Goal: Information Seeking & Learning: Check status

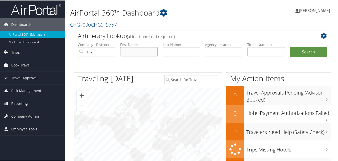
click at [144, 49] on input "text" at bounding box center [138, 51] width 37 height 9
paste input "Skaria, Shibu"
drag, startPoint x: 134, startPoint y: 52, endPoint x: 96, endPoint y: 46, distance: 38.8
click at [96, 46] on ul "Company - Division: CHG First Name: Skaria, Shibu Last Name: Agency Locator: De…" at bounding box center [202, 54] width 254 height 25
type input "Shibu"
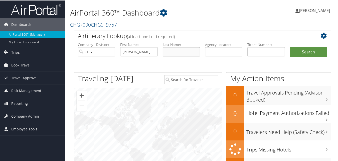
click at [169, 53] on input "text" at bounding box center [181, 51] width 37 height 9
paste input "Skaria,"
type input "Skaria"
click at [290, 47] on button "Search" at bounding box center [308, 52] width 37 height 10
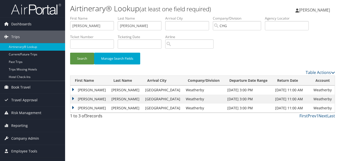
click at [80, 89] on td "Shibu" at bounding box center [89, 89] width 39 height 9
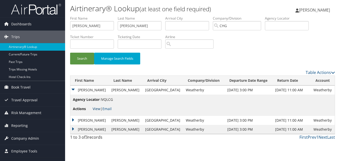
click at [94, 109] on link "View" at bounding box center [97, 108] width 8 height 5
drag, startPoint x: 74, startPoint y: 24, endPoint x: 53, endPoint y: 18, distance: 21.8
click at [53, 18] on div "Dashboards AirPortal 360™ (Manager) My Travel Dashboard Trips Airtinerary® Look…" at bounding box center [170, 80] width 340 height 161
paste input "Wilson, Stacey"
click at [85, 26] on input "Wilson, Stacey" at bounding box center [92, 25] width 44 height 9
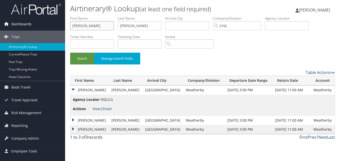
drag, startPoint x: 86, startPoint y: 27, endPoint x: 47, endPoint y: 21, distance: 39.7
click at [47, 21] on div "Dashboards AirPortal 360™ (Manager) My Travel Dashboard Trips Airtinerary® Look…" at bounding box center [170, 80] width 340 height 161
click at [87, 26] on input "Wilson, Stacey" at bounding box center [92, 25] width 44 height 9
drag, startPoint x: 85, startPoint y: 26, endPoint x: 62, endPoint y: 26, distance: 23.5
click at [62, 26] on div "Dashboards AirPortal 360™ (Manager) My Travel Dashboard Trips Airtinerary® Look…" at bounding box center [170, 80] width 340 height 161
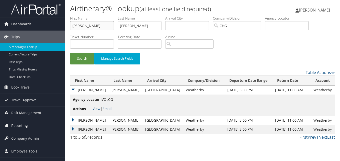
type input "Stacey"
paste input "Wilson,"
drag, startPoint x: 133, startPoint y: 27, endPoint x: 116, endPoint y: 23, distance: 17.1
click at [116, 16] on ul "First Name Stacey Last Name Wilson, Departure City Arrival City Company/Divisio…" at bounding box center [202, 16] width 265 height 0
type input "Wilson"
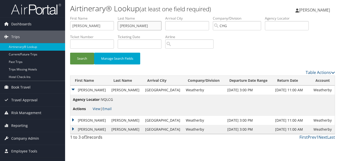
click at [70, 53] on button "Search" at bounding box center [82, 59] width 24 height 12
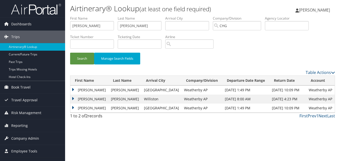
click at [75, 87] on td "Stacey" at bounding box center [89, 89] width 38 height 9
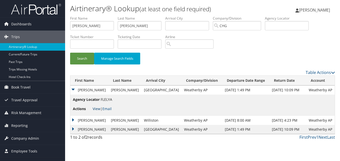
click at [96, 108] on link "View" at bounding box center [97, 108] width 8 height 5
paste input "Anderson, Matthew"
drag, startPoint x: 91, startPoint y: 25, endPoint x: 58, endPoint y: 18, distance: 33.6
click at [58, 18] on div "Dashboards AirPortal 360™ (Manager) My Travel Dashboard Trips Airtinerary® Look…" at bounding box center [170, 80] width 340 height 161
drag, startPoint x: 90, startPoint y: 27, endPoint x: 59, endPoint y: 25, distance: 31.1
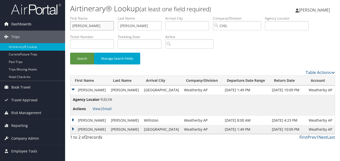
click at [59, 25] on div "Dashboards AirPortal 360™ (Manager) My Travel Dashboard Trips Airtinerary® Look…" at bounding box center [170, 80] width 340 height 161
type input "Matthew"
paste input "Anderson,"
drag, startPoint x: 47, startPoint y: 19, endPoint x: 94, endPoint y: 13, distance: 46.6
click at [59, 13] on div "Dashboards AirPortal 360™ (Manager) My Travel Dashboard Trips Airtinerary® Look…" at bounding box center [170, 80] width 340 height 161
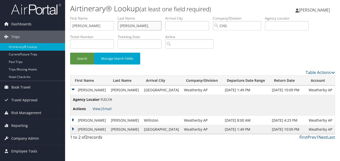
click at [138, 30] on input "Anderson," at bounding box center [140, 25] width 44 height 9
type input "Anderson"
click at [70, 53] on button "Search" at bounding box center [82, 59] width 24 height 12
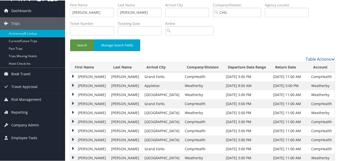
scroll to position [25, 0]
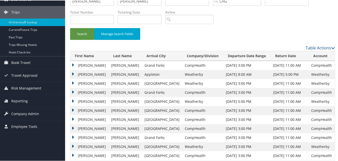
click at [87, 109] on td "Matthew" at bounding box center [89, 109] width 38 height 9
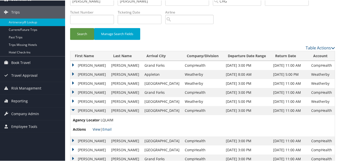
click at [97, 128] on link "View" at bounding box center [97, 128] width 8 height 5
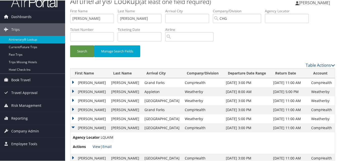
scroll to position [0, 0]
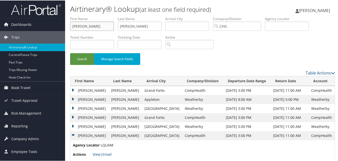
drag, startPoint x: 93, startPoint y: 22, endPoint x: 81, endPoint y: 24, distance: 11.7
click at [79, 24] on input "Matthew" at bounding box center [92, 25] width 44 height 9
click at [90, 26] on input "Matthew" at bounding box center [92, 25] width 44 height 9
drag, startPoint x: 88, startPoint y: 27, endPoint x: 44, endPoint y: 14, distance: 46.6
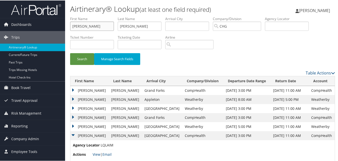
paste input "Spencer, Daniel"
drag, startPoint x: 88, startPoint y: 27, endPoint x: 69, endPoint y: 26, distance: 18.8
click at [70, 26] on form "First Name Spencer, Daniel Last Name Anderson Departure City Arrival City Compa…" at bounding box center [202, 43] width 265 height 54
type input "Daniel"
click at [102, 16] on ul "First Name Daniel Last Name Anderson Departure City Arrival City Company/Divisi…" at bounding box center [202, 16] width 265 height 0
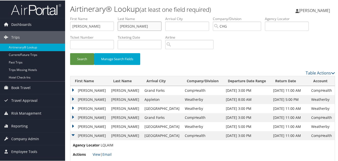
paste input "Spencer,"
type input "Spencer"
click at [87, 62] on button "Search" at bounding box center [82, 59] width 24 height 12
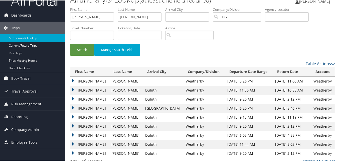
scroll to position [15, 0]
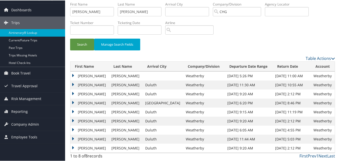
click at [76, 109] on td "Daniel" at bounding box center [89, 111] width 39 height 9
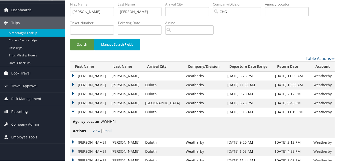
click at [95, 130] on link "View" at bounding box center [97, 130] width 8 height 5
drag, startPoint x: 72, startPoint y: 9, endPoint x: 63, endPoint y: 8, distance: 9.1
click at [63, 8] on div "Dashboards AirPortal 360™ (Manager) My Travel Dashboard Trips Airtinerary® Look…" at bounding box center [170, 83] width 340 height 196
paste input "Mattingly, Rhonda L"
drag, startPoint x: 90, startPoint y: 12, endPoint x: 66, endPoint y: 13, distance: 24.1
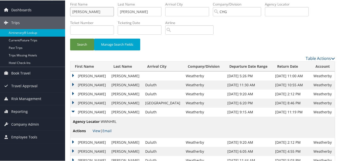
click at [66, 13] on div "Airtinerary® Lookup (at least one field required) Luke Perry Luke Perry My Sett…" at bounding box center [202, 83] width 275 height 196
type input "Rhonda L"
drag, startPoint x: 150, startPoint y: 11, endPoint x: 159, endPoint y: 16, distance: 10.0
click at [74, 1] on ul "First Name Rhonda L Last Name Spencer Departure City Arrival City Company/Divis…" at bounding box center [202, 1] width 265 height 0
paste input "Mattingly,"
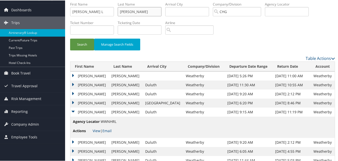
type input "Mattingly"
click at [100, 10] on input "Rhonda L" at bounding box center [92, 11] width 44 height 9
type input "Rhonda"
click at [82, 43] on button "Search" at bounding box center [82, 44] width 24 height 12
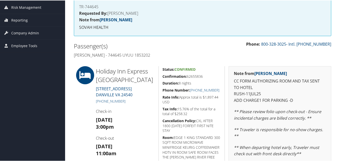
scroll to position [75, 0]
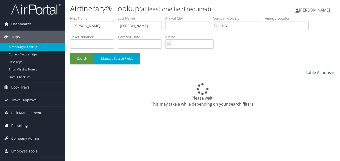
click at [65, 23] on div "Dashboards AirPortal 360™ (Manager) My Travel Dashboard Trips Airtinerary® Look…" at bounding box center [170, 80] width 340 height 161
drag, startPoint x: 85, startPoint y: 26, endPoint x: 35, endPoint y: 20, distance: 51.0
click at [35, 20] on div "Dashboards AirPortal 360™ (Manager) My Travel Dashboard Trips Airtinerary® Look…" at bounding box center [170, 80] width 340 height 161
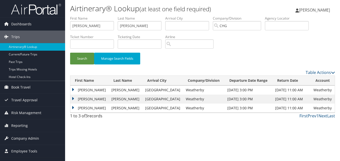
type input "[PERSON_NAME]"
drag, startPoint x: 127, startPoint y: 25, endPoint x: 85, endPoint y: 17, distance: 42.8
click at [77, 16] on ul "First Name Michael Last Name Wilson Departure City Arrival City Company/Divisio…" at bounding box center [202, 16] width 265 height 0
paste input "Yandel,"
type input "Yandel"
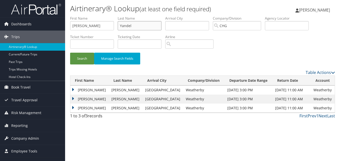
click at [70, 53] on button "Search" at bounding box center [82, 59] width 24 height 12
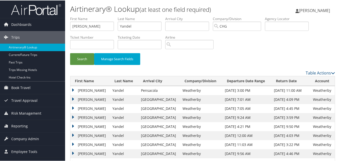
scroll to position [50, 0]
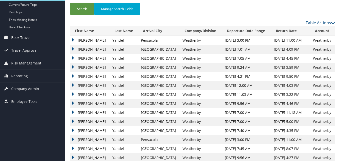
click at [83, 68] on td "Michael" at bounding box center [90, 66] width 40 height 9
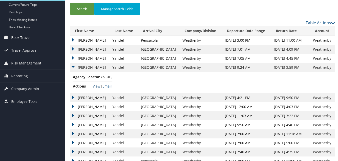
click at [93, 86] on link "View" at bounding box center [97, 85] width 8 height 5
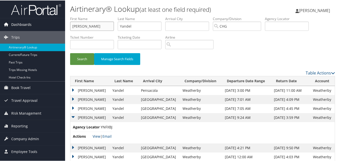
drag, startPoint x: 87, startPoint y: 25, endPoint x: 60, endPoint y: 24, distance: 27.3
paste input "Wallace, Heather"
drag, startPoint x: 87, startPoint y: 25, endPoint x: 67, endPoint y: 24, distance: 19.5
click at [70, 24] on form "First Name Wallace, Heather Last Name Yandel Departure City Arrival City Compan…" at bounding box center [202, 43] width 265 height 54
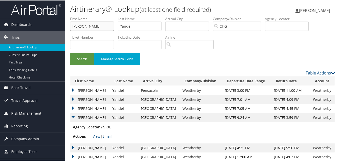
type input "Heather"
paste input "Wallace,"
drag, startPoint x: 114, startPoint y: 25, endPoint x: 101, endPoint y: 25, distance: 12.5
click at [101, 16] on ul "First Name Heather Last Name Yandel Departure City Arrival City Company/Divisio…" at bounding box center [202, 16] width 265 height 0
type input "Wallace"
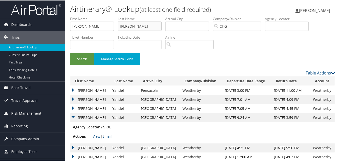
click at [70, 53] on button "Search" at bounding box center [82, 59] width 24 height 12
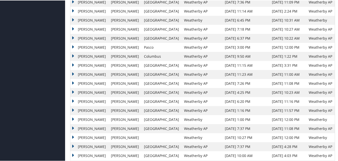
scroll to position [250, 0]
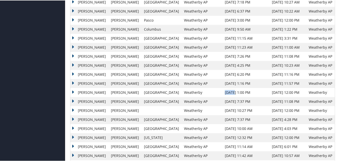
drag, startPoint x: 208, startPoint y: 93, endPoint x: 217, endPoint y: 93, distance: 8.8
click at [222, 93] on td "Aug 14, 2023 1:00 PM" at bounding box center [245, 91] width 47 height 9
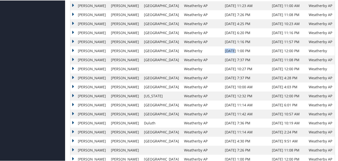
scroll to position [300, 0]
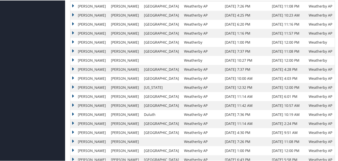
click at [222, 132] on td "Aug 11, 2025 4:30 PM" at bounding box center [245, 131] width 47 height 9
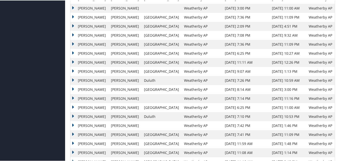
scroll to position [550, 0]
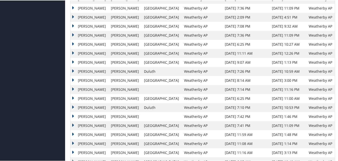
click at [74, 122] on td "Heather" at bounding box center [89, 124] width 38 height 9
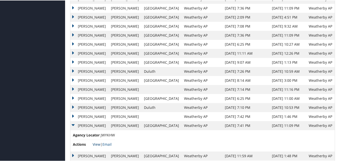
click at [97, 142] on link "View" at bounding box center [97, 143] width 8 height 5
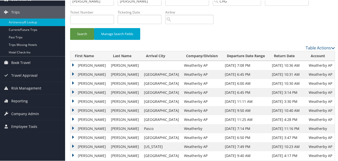
scroll to position [0, 0]
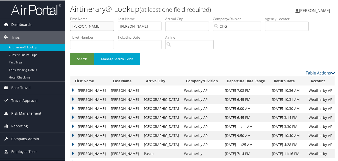
paste input "Warder, Daryl"
drag, startPoint x: 98, startPoint y: 27, endPoint x: 6, endPoint y: 28, distance: 91.8
click at [0, 27] on html "Menu Dashboards ► AirPortal 360™ (Manager) My Travel Dashboard Trips ► Airtiner…" at bounding box center [170, 80] width 340 height 161
click at [87, 26] on input "Warder, Daryl" at bounding box center [92, 25] width 44 height 9
drag, startPoint x: 87, startPoint y: 26, endPoint x: 70, endPoint y: 24, distance: 16.7
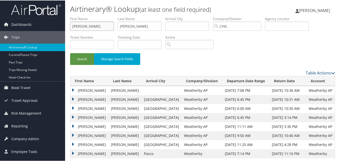
click at [70, 24] on input "Warder, Daryl" at bounding box center [92, 25] width 44 height 9
type input "Daryl"
paste input "rder,"
drag, startPoint x: 133, startPoint y: 26, endPoint x: 113, endPoint y: 24, distance: 20.4
click at [113, 16] on ul "First Name Daryl Last Name Warder, Departure City Arrival City Company/Division…" at bounding box center [202, 16] width 265 height 0
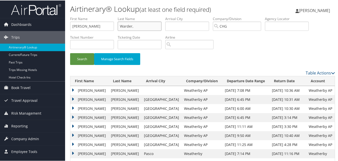
click at [142, 28] on input "Warder," at bounding box center [140, 25] width 44 height 9
type input "Warder"
click at [95, 26] on input "Daryl" at bounding box center [92, 25] width 44 height 9
click at [86, 57] on button "Search" at bounding box center [82, 59] width 24 height 12
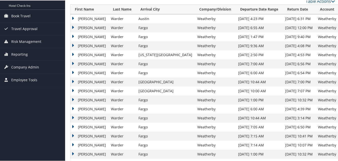
scroll to position [75, 0]
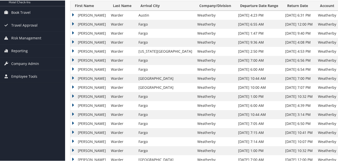
click at [74, 88] on td "Daryl" at bounding box center [89, 86] width 38 height 9
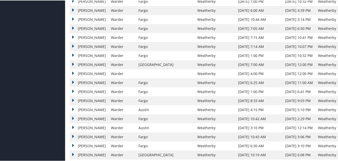
scroll to position [200, 0]
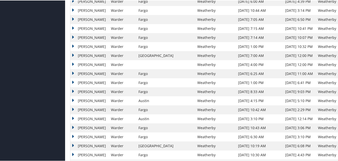
click at [86, 136] on td "Daryl" at bounding box center [89, 136] width 38 height 9
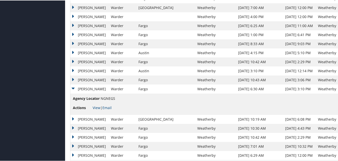
scroll to position [250, 0]
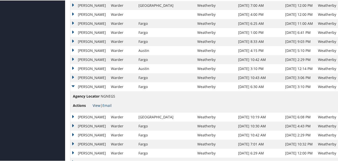
click at [96, 105] on link "View" at bounding box center [97, 104] width 8 height 5
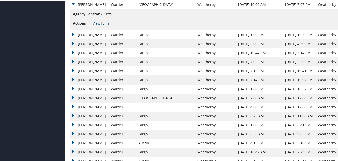
scroll to position [75, 0]
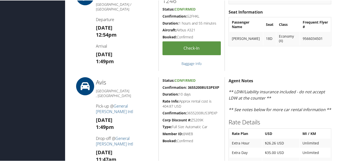
scroll to position [350, 0]
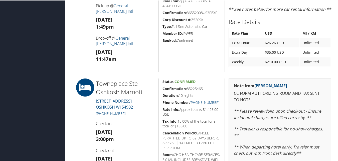
drag, startPoint x: 202, startPoint y: 86, endPoint x: 160, endPoint y: 89, distance: 42.4
click at [160, 89] on div "Status: Confirmed Confirmation: 85225465 Duration: 10 nights Phone Number: +1 (…" at bounding box center [191, 149] width 66 height 142
copy h5 "Confirmation: 85225465"
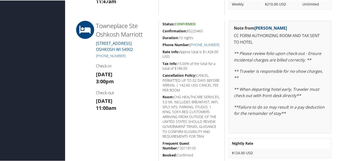
scroll to position [425, 0]
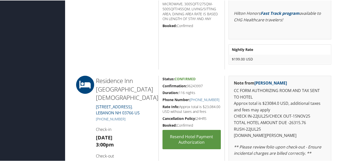
scroll to position [550, 0]
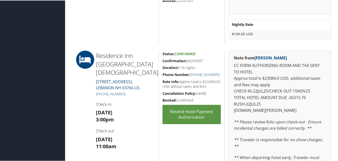
drag, startPoint x: 214, startPoint y: 60, endPoint x: 160, endPoint y: 56, distance: 54.7
click at [160, 56] on div "Status: Confirmed Confirmation: 96243997 Duration: 116 nights Phone Number: [PH…" at bounding box center [191, 152] width 66 height 204
copy h5 "Confirmation: 96243997"
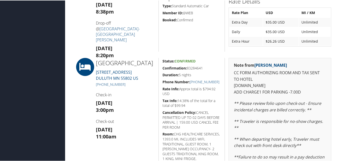
scroll to position [275, 0]
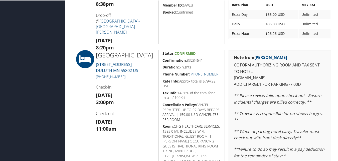
drag, startPoint x: 206, startPoint y: 59, endPoint x: 162, endPoint y: 60, distance: 44.3
click at [162, 60] on h5 "Confirmation: 83284641" at bounding box center [191, 59] width 59 height 5
copy h5 "Confirmation: 83284641"
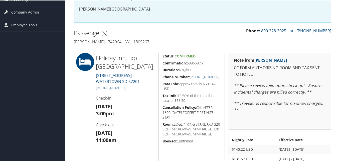
scroll to position [100, 0]
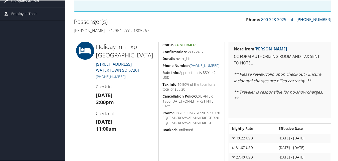
drag, startPoint x: 206, startPoint y: 52, endPoint x: 159, endPoint y: 49, distance: 46.9
click at [159, 49] on div "Status: Confirmed Confirmation: 68965875 Duration: 4 nights Phone Number: [PHON…" at bounding box center [191, 108] width 66 height 135
copy h5 "Confirmation: 68965875"
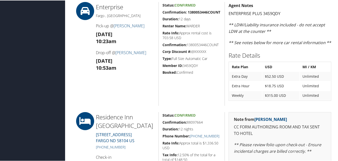
scroll to position [350, 0]
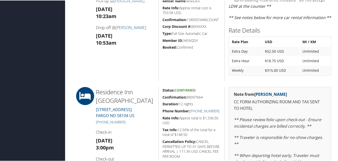
drag, startPoint x: 208, startPoint y: 95, endPoint x: 162, endPoint y: 95, distance: 45.8
click at [162, 95] on h5 "Confirmation: 88097664" at bounding box center [191, 96] width 59 height 5
copy h5 "Confirmation: 88097664"
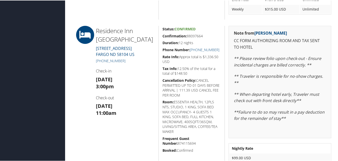
scroll to position [425, 0]
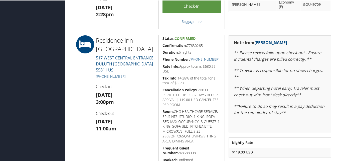
scroll to position [300, 0]
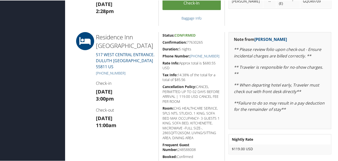
drag, startPoint x: 205, startPoint y: 42, endPoint x: 159, endPoint y: 43, distance: 46.3
click at [159, 43] on div "Status: Confirmed Confirmation: 77630265 Duration: 5 nights Phone Number: +1 (2…" at bounding box center [191, 96] width 66 height 129
copy h5 "Confirmation: 77630265"
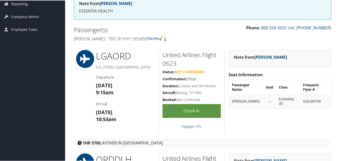
scroll to position [0, 0]
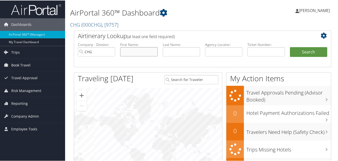
click at [135, 51] on input "text" at bounding box center [138, 51] width 37 height 9
paste input "[PERSON_NAME]"
drag, startPoint x: 134, startPoint y: 53, endPoint x: 113, endPoint y: 53, distance: 21.0
click at [113, 53] on ul "Company - Division: CHG First Name: [PERSON_NAME] Last Name: Agency Locator: De…" at bounding box center [202, 54] width 254 height 25
type input "[PERSON_NAME]"
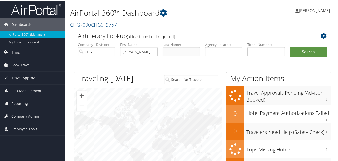
click at [185, 50] on input "text" at bounding box center [181, 51] width 37 height 9
paste input "Smith,"
type input "[PERSON_NAME]"
click at [300, 49] on button "Search" at bounding box center [308, 52] width 37 height 10
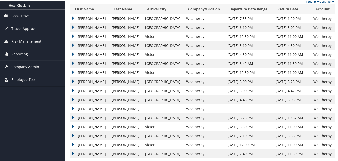
scroll to position [55, 0]
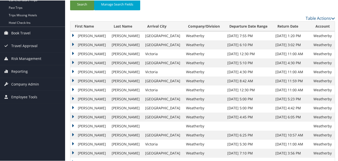
click at [86, 89] on td "[PERSON_NAME]" at bounding box center [89, 89] width 39 height 9
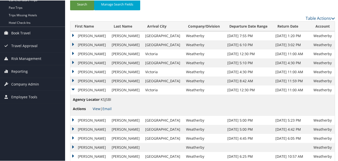
click at [94, 107] on link "View" at bounding box center [97, 108] width 8 height 5
click at [76, 52] on td "[PERSON_NAME]" at bounding box center [89, 53] width 39 height 9
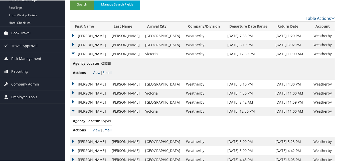
click at [95, 70] on link "View" at bounding box center [97, 72] width 8 height 5
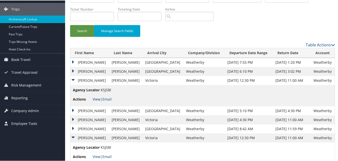
scroll to position [0, 0]
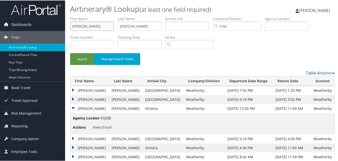
drag, startPoint x: 100, startPoint y: 26, endPoint x: 33, endPoint y: 29, distance: 66.7
click at [33, 29] on div "Dashboards AirPortal 360™ (Manager) My Travel Dashboard Trips Airtinerary® Look…" at bounding box center [170, 154] width 340 height 308
paste input "Daneshdoost, Leyla"
drag, startPoint x: 96, startPoint y: 26, endPoint x: 71, endPoint y: 31, distance: 25.5
click at [71, 31] on li "First Name Daneshdoost, Leyla" at bounding box center [94, 25] width 48 height 18
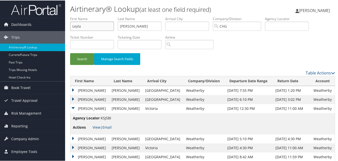
type input "Leyla"
drag, startPoint x: 134, startPoint y: 25, endPoint x: 109, endPoint y: 25, distance: 24.5
click at [109, 16] on ul "First Name Leyla Last Name Smith Departure City Arrival City Company/Division C…" at bounding box center [202, 16] width 265 height 0
paste input "Daneshdoost,"
type input "Daneshdoost"
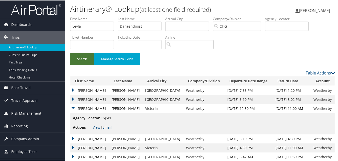
click at [89, 62] on button "Search" at bounding box center [82, 59] width 24 height 12
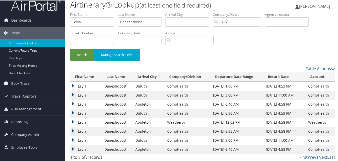
scroll to position [6, 0]
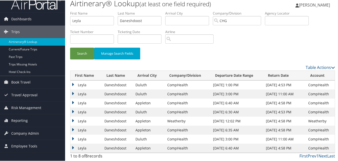
click at [77, 82] on td "Leyla" at bounding box center [86, 84] width 32 height 9
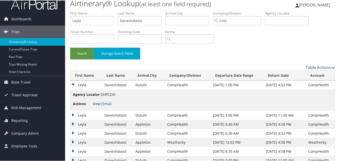
click at [94, 104] on link "View" at bounding box center [97, 103] width 8 height 5
drag, startPoint x: 92, startPoint y: 19, endPoint x: 31, endPoint y: 25, distance: 61.6
click at [27, 25] on div "Dashboards AirPortal 360™ (Manager) My Travel Dashboard Trips Airtinerary® Look…" at bounding box center [170, 87] width 340 height 187
paste input "Habib, Rani"
drag, startPoint x: 84, startPoint y: 21, endPoint x: 55, endPoint y: 15, distance: 29.1
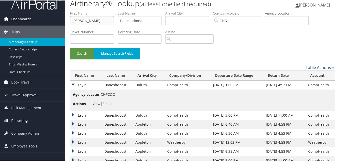
click at [55, 15] on div "Dashboards AirPortal 360™ (Manager) My Travel Dashboard Trips Airtinerary® Look…" at bounding box center [170, 87] width 340 height 187
type input "Rania"
paste input "Habib,"
drag, startPoint x: 59, startPoint y: 15, endPoint x: 84, endPoint y: 12, distance: 25.9
click at [60, 14] on div "Dashboards AirPortal 360™ (Manager) My Travel Dashboard Trips Airtinerary® Look…" at bounding box center [170, 87] width 340 height 187
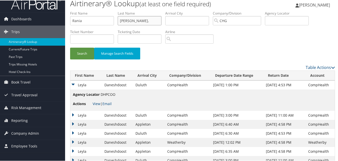
click at [140, 18] on input "Habib," at bounding box center [140, 20] width 44 height 9
type input "Habib"
click at [80, 53] on button "Search" at bounding box center [82, 53] width 24 height 12
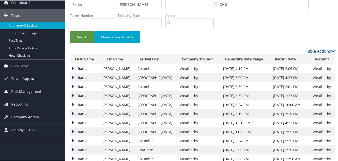
scroll to position [56, 0]
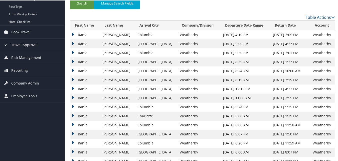
click at [76, 135] on td "Rania" at bounding box center [85, 133] width 30 height 9
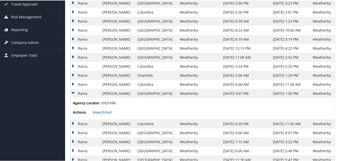
scroll to position [106, 0]
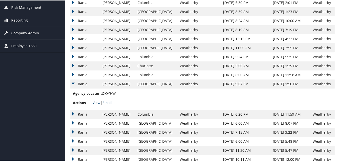
click at [98, 100] on link "View" at bounding box center [97, 102] width 8 height 5
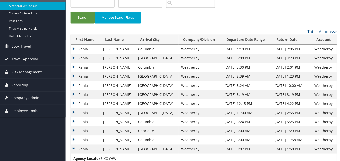
scroll to position [0, 0]
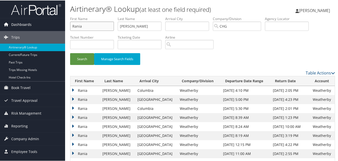
drag, startPoint x: 103, startPoint y: 23, endPoint x: 43, endPoint y: 18, distance: 60.5
paste input "Griffith, Meagan"
drag, startPoint x: 86, startPoint y: 26, endPoint x: 65, endPoint y: 26, distance: 21.0
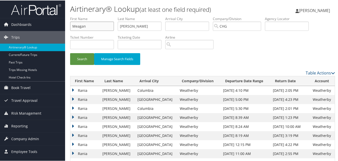
type input "Meagan"
drag, startPoint x: 133, startPoint y: 26, endPoint x: 99, endPoint y: 19, distance: 34.9
click at [99, 16] on ul "First Name Meagan Last Name Habib Departure City Arrival City Company/Division …" at bounding box center [202, 16] width 265 height 0
paste input "Griffith,"
type input "Griffith"
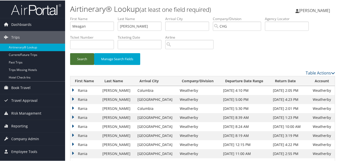
click at [75, 58] on button "Search" at bounding box center [82, 59] width 24 height 12
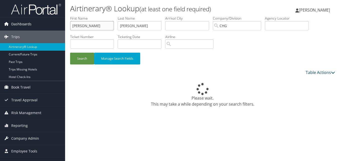
click at [57, 25] on div "Dashboards AirPortal 360™ (Manager) My Travel Dashboard Trips Airtinerary® Look…" at bounding box center [170, 80] width 340 height 161
paste input "Berman, Joel"
drag, startPoint x: 87, startPoint y: 27, endPoint x: 62, endPoint y: 27, distance: 25.5
click at [62, 27] on div "Dashboards AirPortal 360™ (Manager) My Travel Dashboard Trips Airtinerary® Look…" at bounding box center [170, 80] width 340 height 161
type input "[PERSON_NAME]"
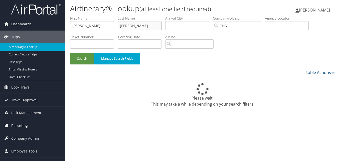
paste input "Berman,"
click at [125, 26] on input "SmBerman," at bounding box center [140, 25] width 44 height 9
paste input "text"
drag, startPoint x: 142, startPoint y: 26, endPoint x: 108, endPoint y: 24, distance: 34.1
click at [108, 16] on ul "First Name Joel Last Name SmBerman, Departure City Arrival City Company/Divisio…" at bounding box center [202, 16] width 265 height 0
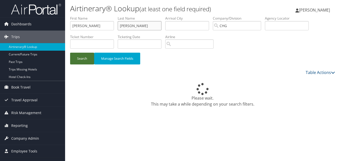
type input "[PERSON_NAME]"
click at [87, 62] on button "Search" at bounding box center [82, 59] width 24 height 12
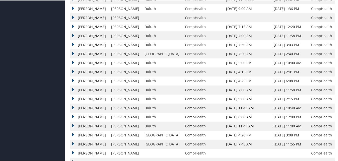
scroll to position [197, 0]
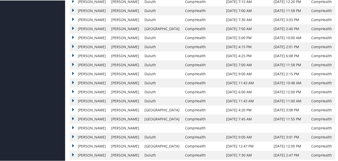
click at [82, 119] on td "Joel" at bounding box center [89, 118] width 38 height 9
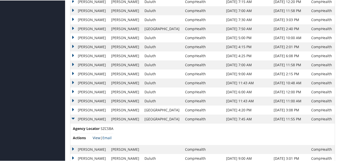
click at [98, 137] on link "View" at bounding box center [97, 137] width 8 height 5
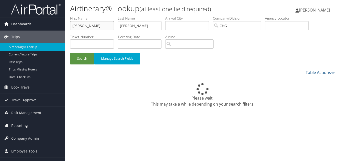
drag, startPoint x: 93, startPoint y: 25, endPoint x: 57, endPoint y: 25, distance: 35.3
click at [57, 25] on div "Dashboards AirPortal 360™ (Manager) My Travel Dashboard Trips Airtinerary® Look…" at bounding box center [170, 80] width 340 height 161
drag, startPoint x: 154, startPoint y: 27, endPoint x: 203, endPoint y: 16, distance: 50.4
click at [69, 15] on div "Airtinerary® Lookup (at least one field required) [PERSON_NAME] [PERSON_NAME] M…" at bounding box center [202, 80] width 275 height 161
click at [271, 25] on input "text" at bounding box center [287, 25] width 44 height 9
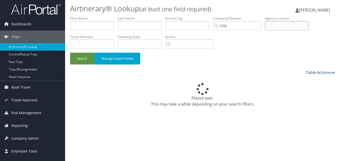
paste input "MGHJIV"
click at [279, 25] on input "MGHJIV" at bounding box center [287, 25] width 44 height 9
type input "MGHJIV"
click at [86, 57] on button "Search" at bounding box center [82, 59] width 24 height 12
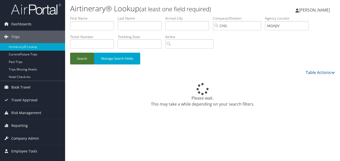
click at [86, 57] on button "Search" at bounding box center [82, 59] width 24 height 12
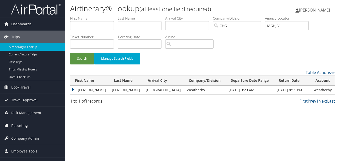
click at [80, 88] on td "[PERSON_NAME]" at bounding box center [89, 89] width 39 height 9
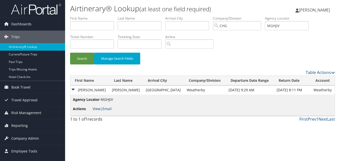
click at [96, 107] on link "View" at bounding box center [97, 108] width 8 height 5
click at [95, 26] on input "text" at bounding box center [92, 25] width 44 height 9
paste input "[PERSON_NAME], Beta"
drag, startPoint x: 87, startPoint y: 26, endPoint x: 56, endPoint y: 27, distance: 31.0
click at [56, 27] on div "Dashboards AirPortal 360™ (Manager) My Travel Dashboard Trips Airtinerary® Look…" at bounding box center [170, 80] width 340 height 161
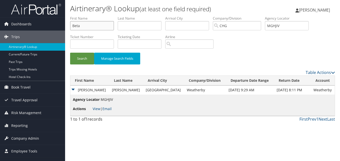
type input "Beta"
click at [125, 25] on input "text" at bounding box center [140, 25] width 44 height 9
paste input "[PERSON_NAME],"
type input "[PERSON_NAME]"
drag, startPoint x: 271, startPoint y: 27, endPoint x: 260, endPoint y: 29, distance: 11.1
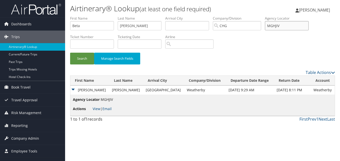
click at [260, 16] on ul "First Name Beta Last Name [PERSON_NAME] Departure City Arrival City Company/Div…" at bounding box center [202, 16] width 265 height 0
click at [82, 59] on button "Search" at bounding box center [82, 59] width 24 height 12
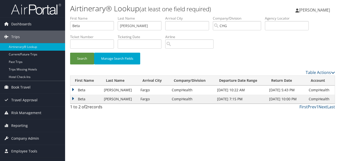
click at [83, 100] on td "Beta" at bounding box center [85, 98] width 31 height 9
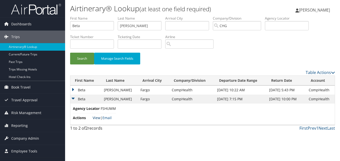
click at [97, 117] on link "View" at bounding box center [97, 117] width 8 height 5
click at [85, 91] on td "Beta" at bounding box center [85, 89] width 31 height 9
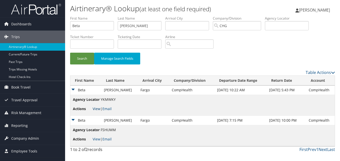
click at [99, 110] on link "View" at bounding box center [97, 108] width 8 height 5
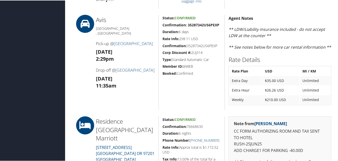
scroll to position [375, 0]
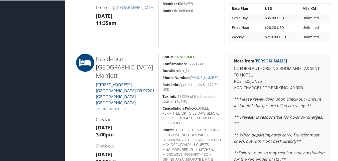
drag, startPoint x: 208, startPoint y: 63, endPoint x: 157, endPoint y: 66, distance: 50.4
click at [158, 66] on div "Status: Confirmed Confirmation: 76668630 Duration: 6 nights Phone Number: [PHON…" at bounding box center [191, 144] width 66 height 183
copy h5 "Confirmation: 76668630"
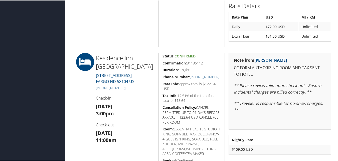
scroll to position [400, 0]
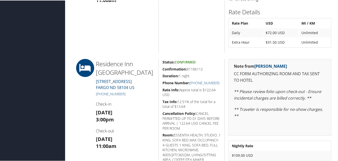
drag, startPoint x: 196, startPoint y: 68, endPoint x: 160, endPoint y: 67, distance: 35.8
click at [160, 67] on div "Status: Confirmed Confirmation: 81186112 Duration: 1 night Phone Number: [PHONE…" at bounding box center [191, 116] width 66 height 117
copy h5 "Confirmation: 81186112"
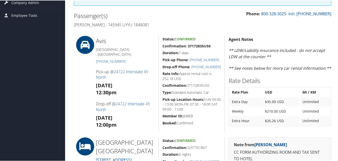
scroll to position [75, 0]
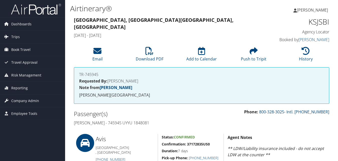
scroll to position [200, 0]
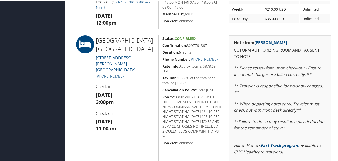
drag, startPoint x: 187, startPoint y: 41, endPoint x: 161, endPoint y: 44, distance: 25.9
click at [161, 44] on div "Status: Confirmed Confirmation: 3297761867 Duration: 6 nights Phone Number: [PH…" at bounding box center [191, 127] width 66 height 185
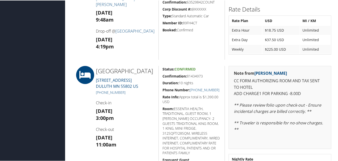
scroll to position [275, 0]
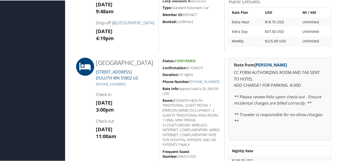
drag, startPoint x: 207, startPoint y: 66, endPoint x: 162, endPoint y: 65, distance: 45.0
click at [162, 65] on h5 "Confirmation: 81434973" at bounding box center [191, 67] width 59 height 5
copy h5 "Confirmation: 81434973"
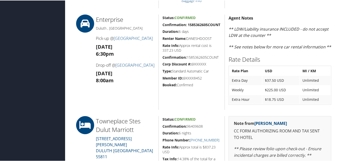
scroll to position [425, 0]
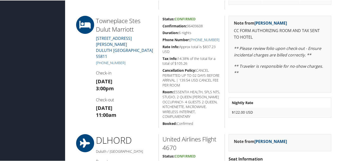
drag, startPoint x: 188, startPoint y: 24, endPoint x: 162, endPoint y: 22, distance: 26.4
click at [162, 22] on div "Status: Confirmed Confirmation: 96409608 Duration: 6 nights Phone Number: [PHON…" at bounding box center [191, 71] width 66 height 112
copy h5 "Confirmation: 96409608"
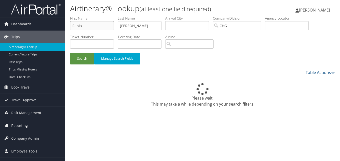
drag, startPoint x: 102, startPoint y: 26, endPoint x: 67, endPoint y: 26, distance: 34.3
click at [70, 26] on form "First Name Rania Last Name Habib Departure City Arrival City Company/Division C…" at bounding box center [202, 43] width 265 height 54
paste input "Arisco, Amy M"
drag, startPoint x: 85, startPoint y: 26, endPoint x: 64, endPoint y: 30, distance: 21.4
click at [64, 30] on div "Dashboards AirPortal 360™ (Manager) My Travel Dashboard Trips Airtinerary® Look…" at bounding box center [170, 80] width 340 height 161
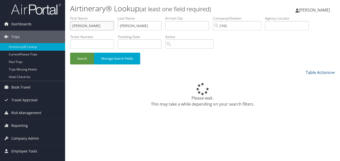
type input "Amy M"
drag, startPoint x: 131, startPoint y: 26, endPoint x: 118, endPoint y: 28, distance: 12.8
click at [118, 28] on input "Habib" at bounding box center [140, 25] width 44 height 9
paste input "Arisco,"
type input "Arisco"
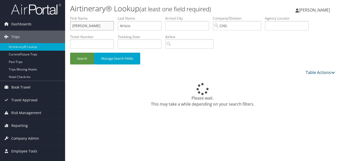
click at [101, 27] on input "Amy M" at bounding box center [92, 25] width 44 height 9
type input "Amy"
click at [86, 57] on button "Search" at bounding box center [82, 59] width 24 height 12
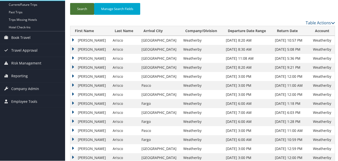
scroll to position [75, 0]
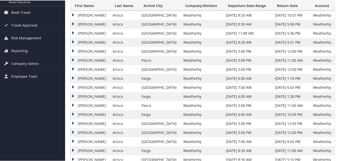
click at [81, 116] on td "Amy" at bounding box center [90, 113] width 40 height 9
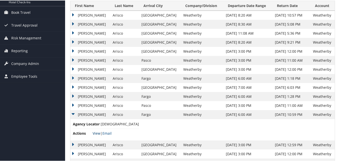
click at [97, 133] on link "View" at bounding box center [97, 132] width 8 height 5
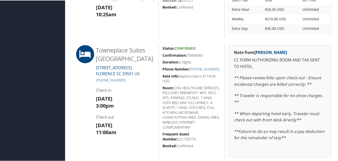
scroll to position [325, 0]
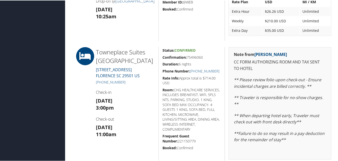
drag, startPoint x: 212, startPoint y: 58, endPoint x: 160, endPoint y: 58, distance: 52.0
click at [160, 58] on div "Status: Confirmed Confirmation: 75496060 Duration: 6 nights Phone Number: [PHON…" at bounding box center [191, 118] width 66 height 142
copy h5 "Confirmation: 75496060"
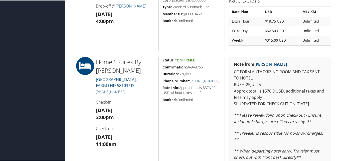
scroll to position [425, 0]
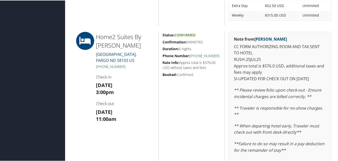
drag, startPoint x: 211, startPoint y: 41, endPoint x: 160, endPoint y: 40, distance: 51.3
click at [160, 40] on div "Status: Confirmed Confirmation: 94949765 Duration: 6 nights Phone Number: [PHON…" at bounding box center [191, 127] width 66 height 192
copy h5 "Confirmation: 94949765"
